Goal: Information Seeking & Learning: Learn about a topic

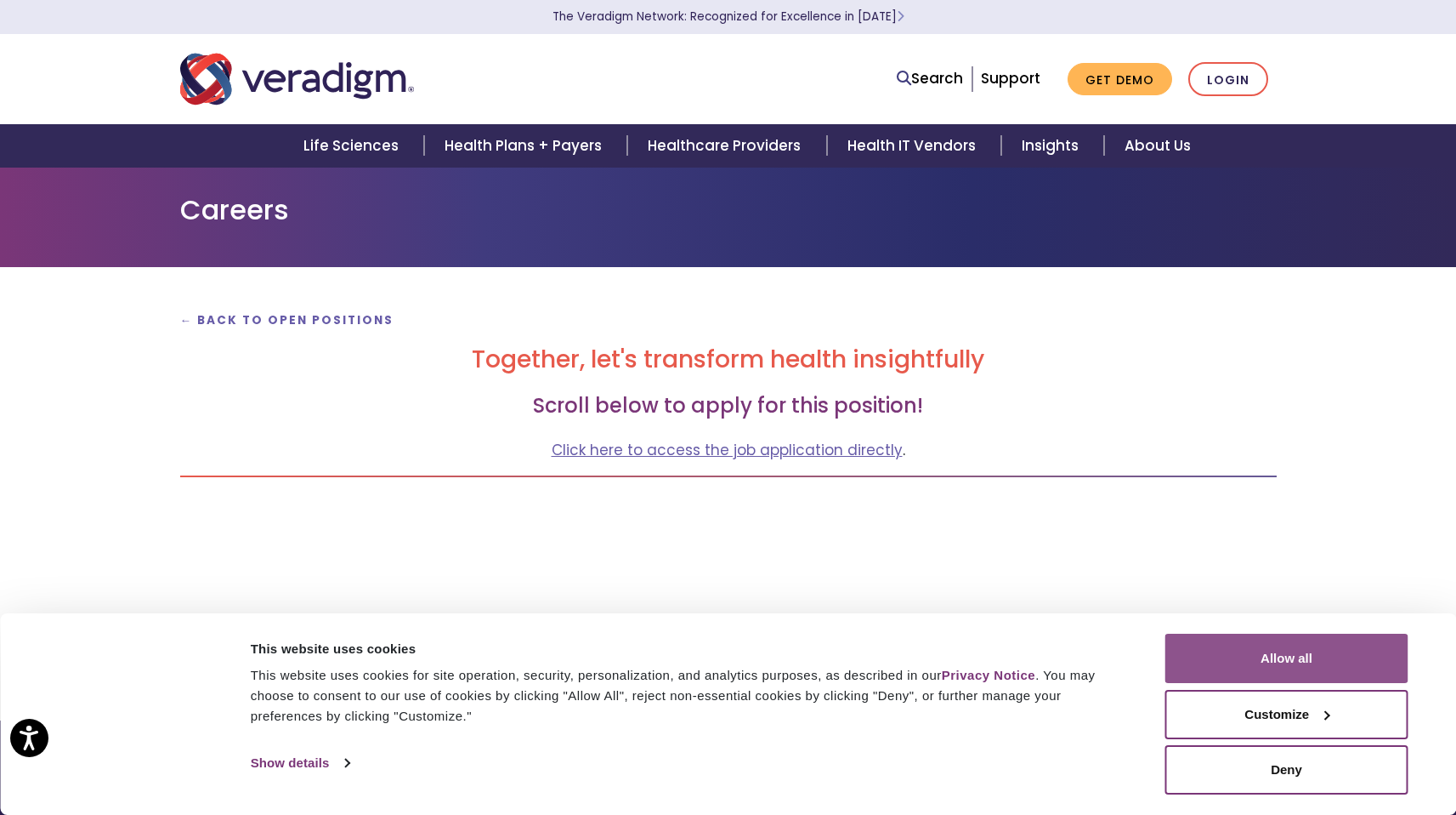
click at [1273, 654] on button "Allow all" at bounding box center [1288, 658] width 243 height 50
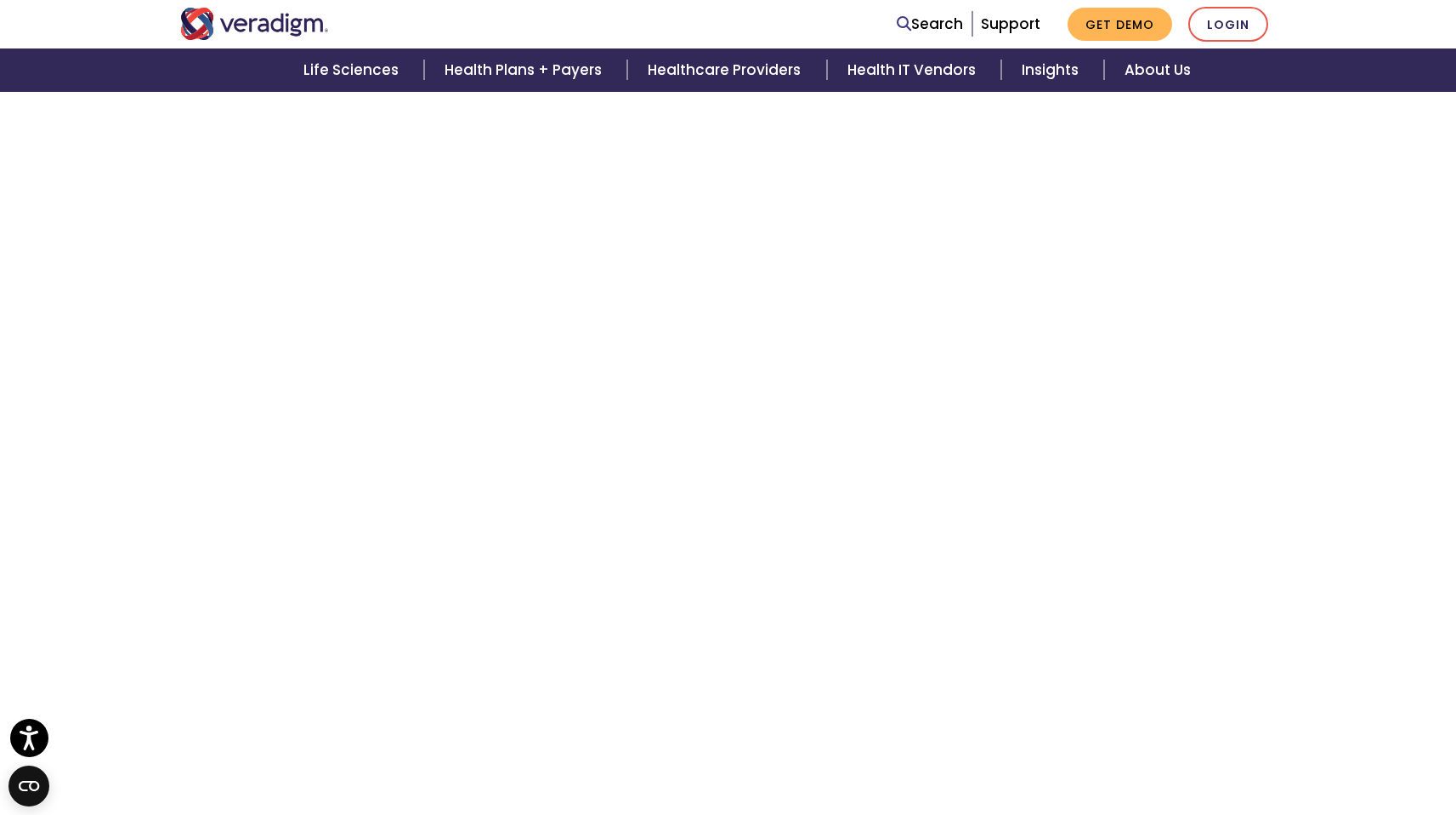
scroll to position [723, 0]
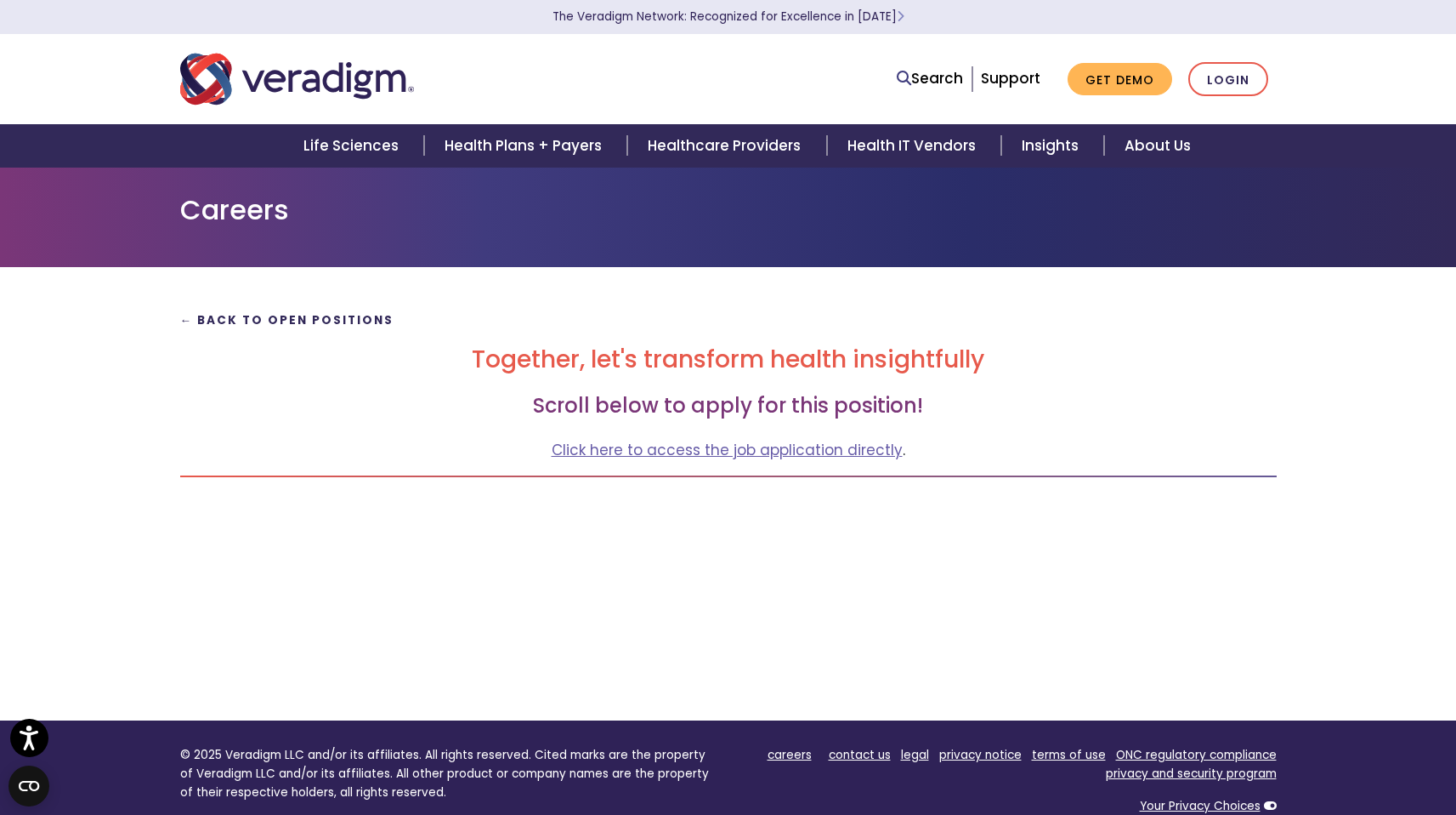
click at [296, 318] on strong "← Back to Open Positions" at bounding box center [287, 320] width 215 height 16
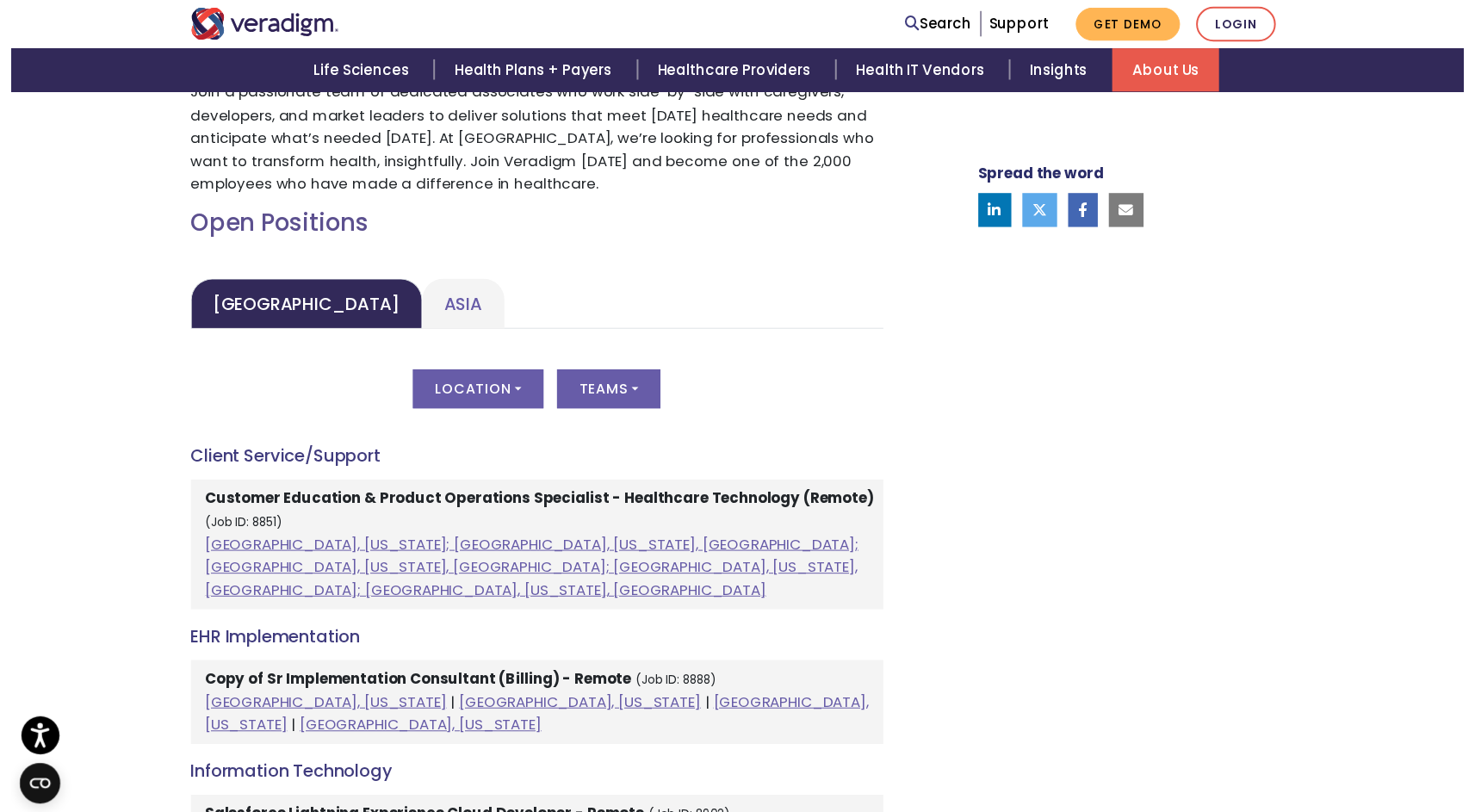
scroll to position [767, 0]
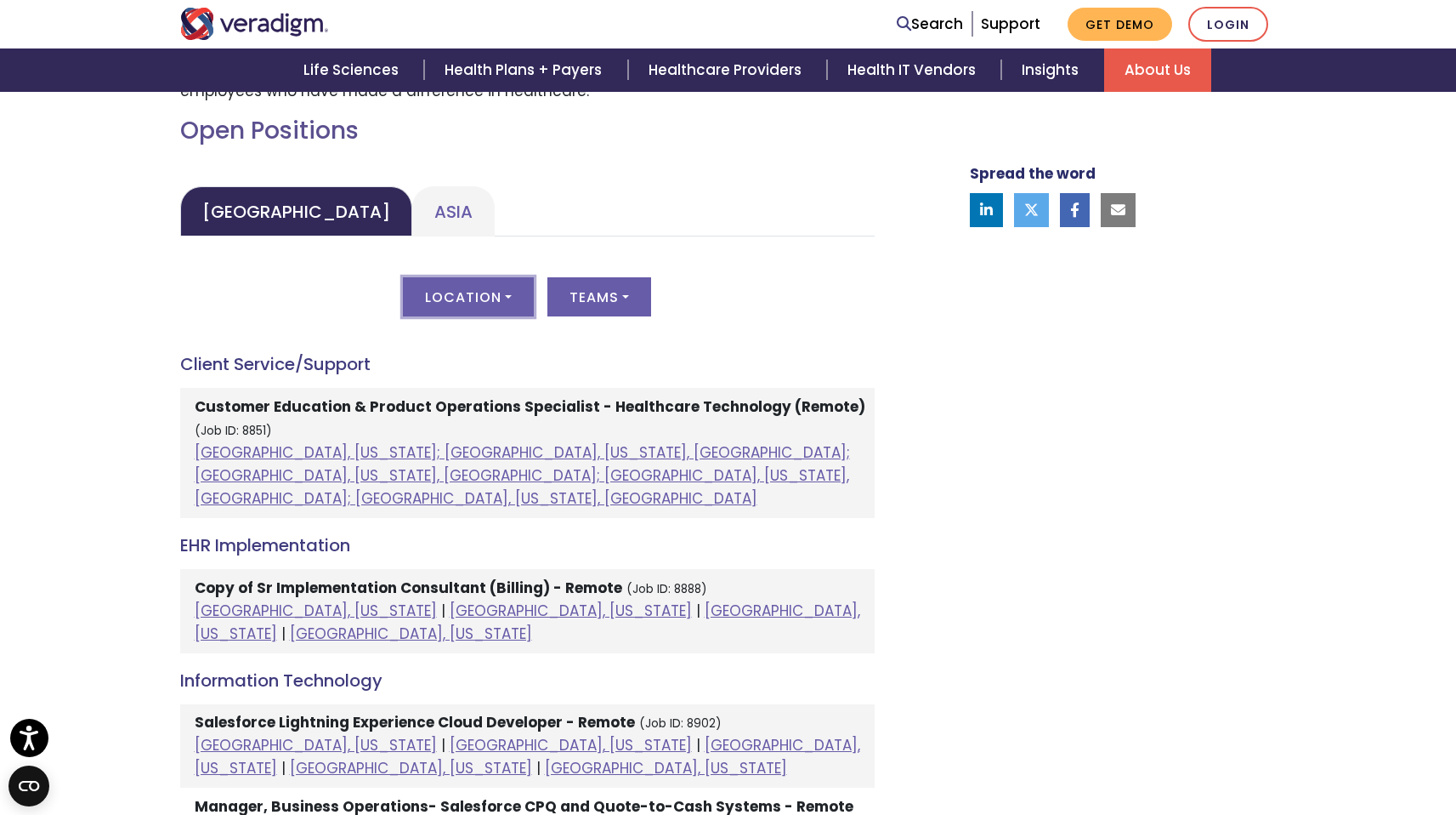
click at [514, 292] on button "Location" at bounding box center [468, 297] width 131 height 39
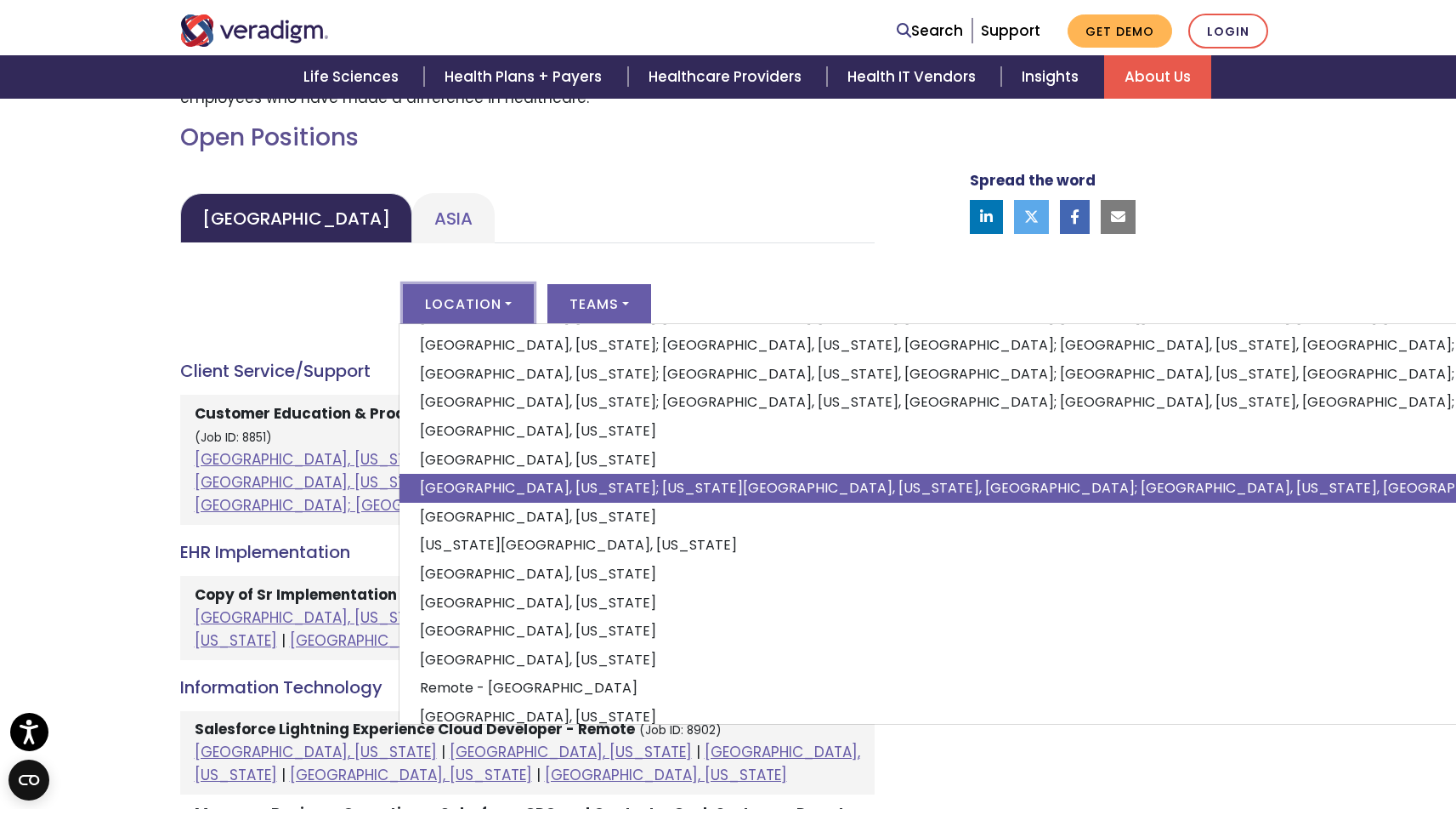
scroll to position [106, 0]
